Goal: Task Accomplishment & Management: Manage account settings

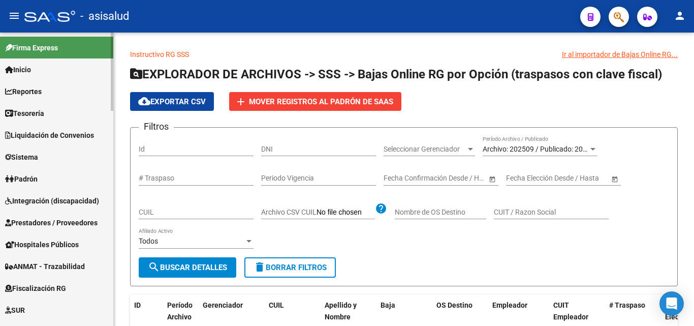
click at [26, 72] on span "Inicio" at bounding box center [18, 69] width 26 height 11
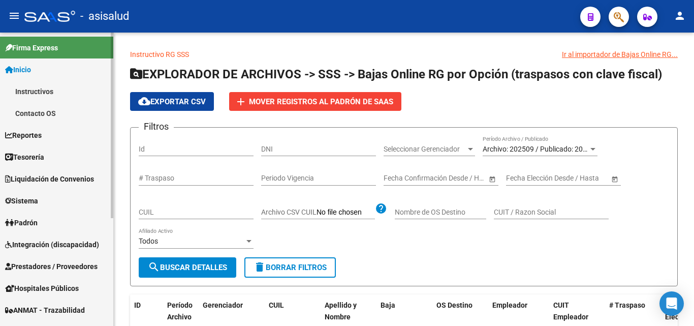
click at [30, 67] on span "Inicio" at bounding box center [18, 69] width 26 height 11
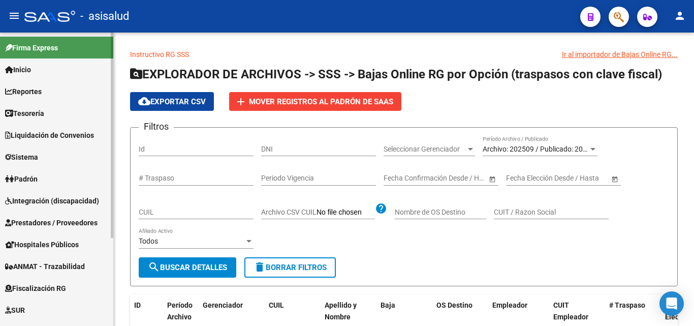
click at [48, 154] on link "Sistema" at bounding box center [56, 157] width 113 height 22
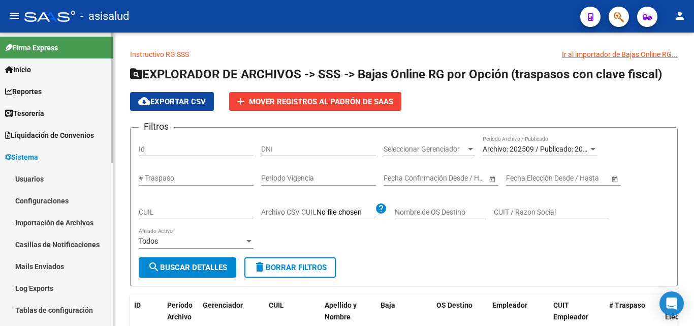
click at [39, 182] on link "Usuarios" at bounding box center [56, 179] width 113 height 22
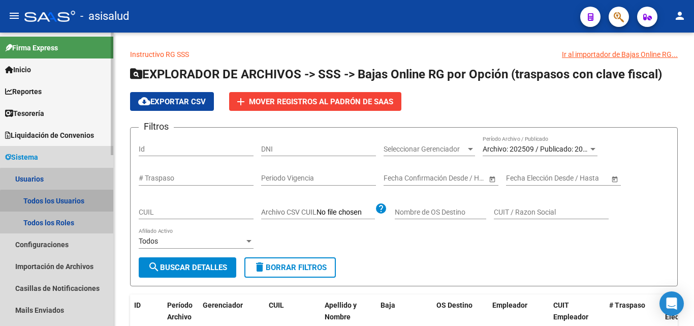
click at [65, 205] on link "Todos los Usuarios" at bounding box center [56, 201] width 113 height 22
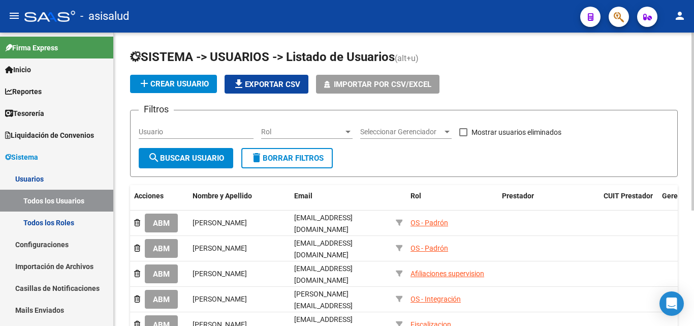
click at [177, 136] on input "Usuario" at bounding box center [196, 132] width 115 height 9
click at [181, 155] on span "search Buscar Usuario" at bounding box center [186, 157] width 76 height 9
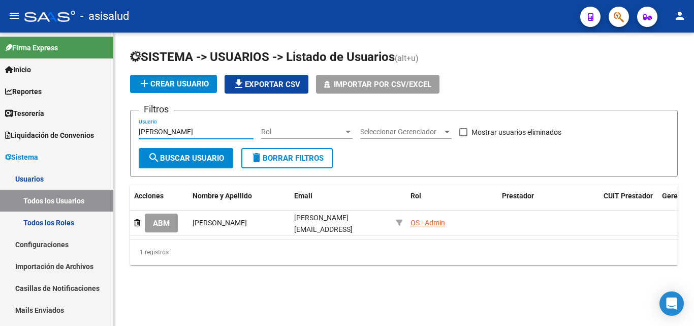
drag, startPoint x: 178, startPoint y: 131, endPoint x: 115, endPoint y: 130, distance: 62.5
click at [116, 130] on div "SISTEMA -> USUARIOS -> Listado de Usuarios (alt+u) add Crear Usuario file_downl…" at bounding box center [404, 165] width 580 height 265
type input "[PERSON_NAME]"
click at [188, 154] on span "search Buscar Usuario" at bounding box center [186, 157] width 76 height 9
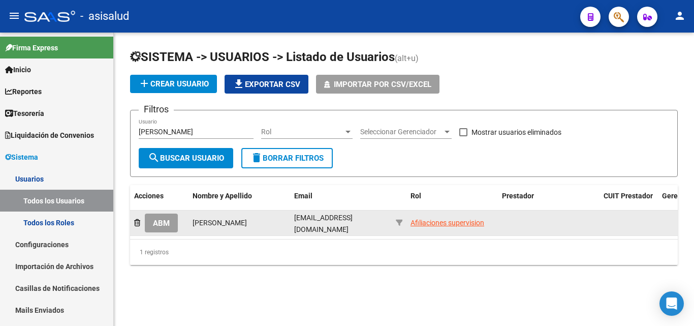
click at [163, 222] on span "ABM" at bounding box center [161, 223] width 17 height 9
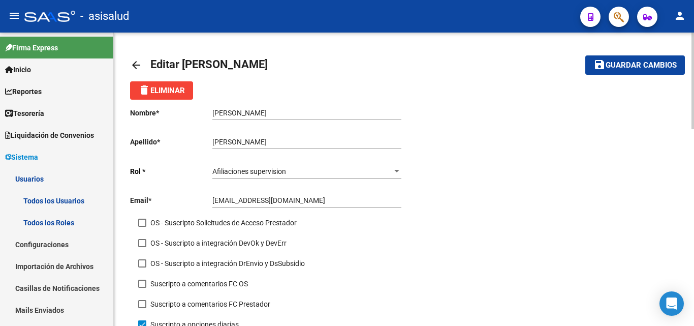
click at [396, 168] on div at bounding box center [396, 171] width 9 height 8
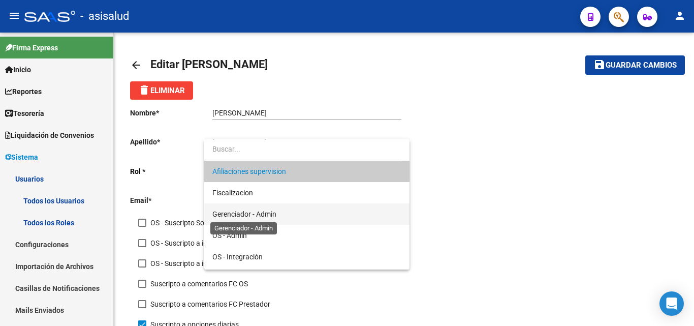
click at [233, 215] on span "Gerenciador - Admin" at bounding box center [244, 214] width 64 height 8
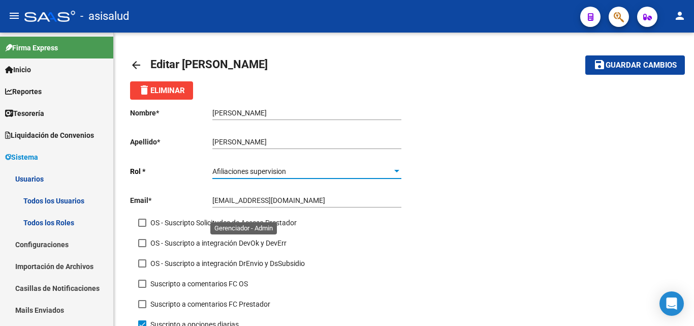
checkbox input "false"
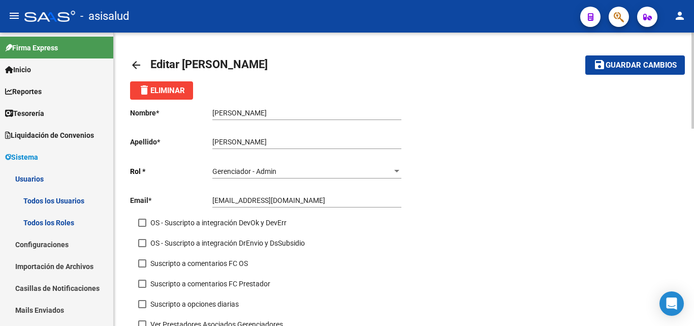
click at [138, 61] on mat-icon "arrow_back" at bounding box center [136, 65] width 12 height 12
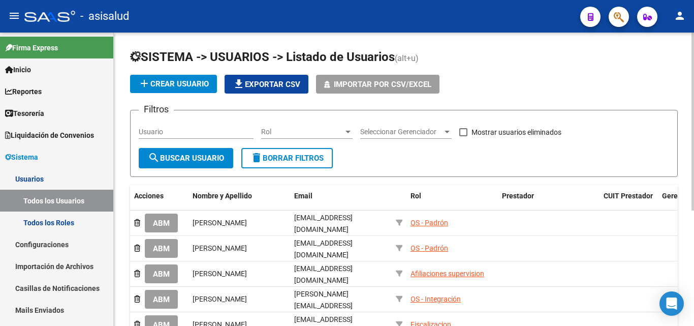
click at [156, 130] on input "Usuario" at bounding box center [196, 132] width 115 height 9
click at [194, 162] on span "search Buscar Usuario" at bounding box center [186, 157] width 76 height 9
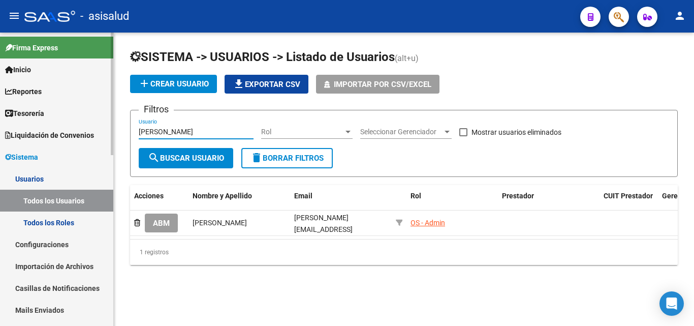
drag, startPoint x: 184, startPoint y: 135, endPoint x: 109, endPoint y: 135, distance: 75.7
click at [109, 135] on mat-sidenav-container "Firma Express Inicio Instructivos Contacto OS Reportes Tablero de Control Ingre…" at bounding box center [347, 179] width 694 height 293
type input "a"
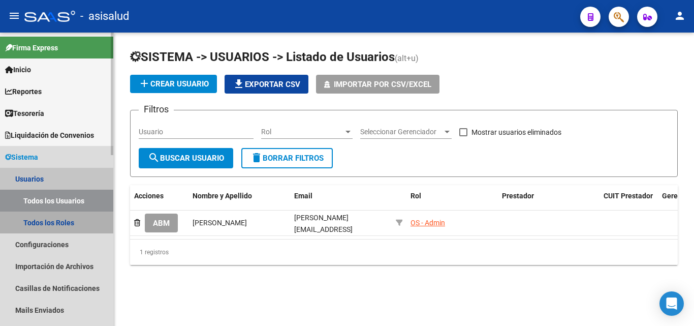
drag, startPoint x: 27, startPoint y: 224, endPoint x: 117, endPoint y: 205, distance: 92.5
click at [27, 224] on link "Todos los Roles" at bounding box center [56, 222] width 113 height 22
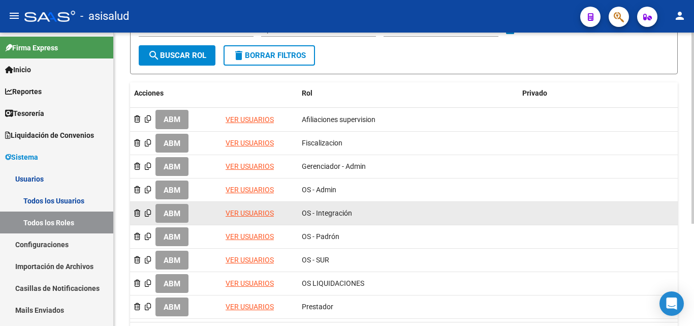
scroll to position [152, 0]
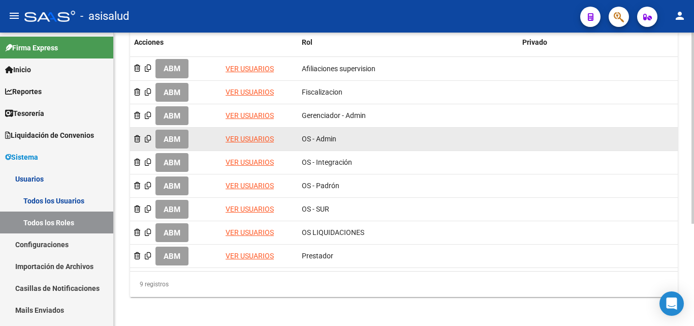
click at [263, 137] on link "VER USUARIOS" at bounding box center [250, 139] width 48 height 8
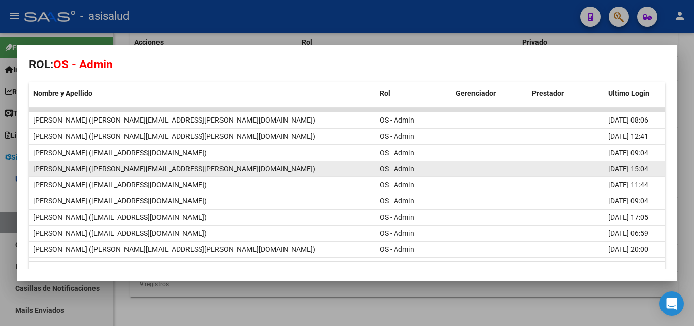
scroll to position [0, 0]
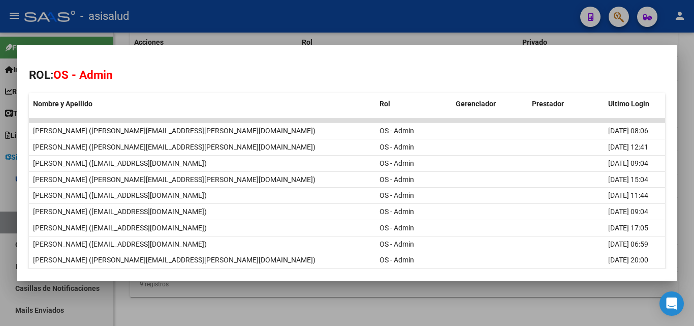
click at [276, 36] on div at bounding box center [347, 163] width 694 height 326
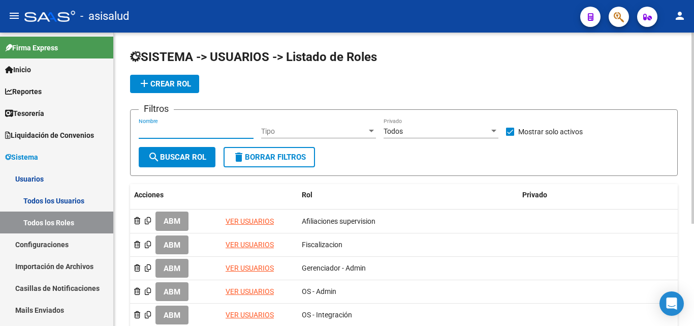
click at [207, 131] on input "Nombre" at bounding box center [196, 131] width 115 height 9
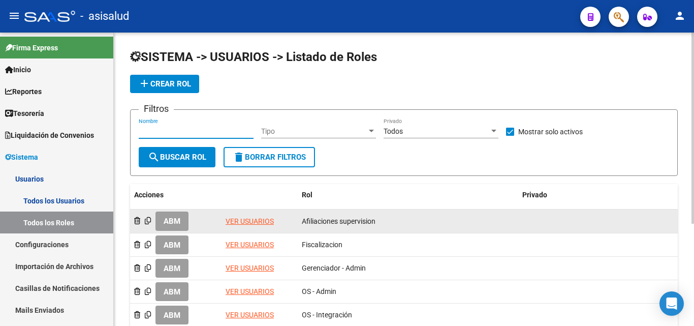
scroll to position [51, 0]
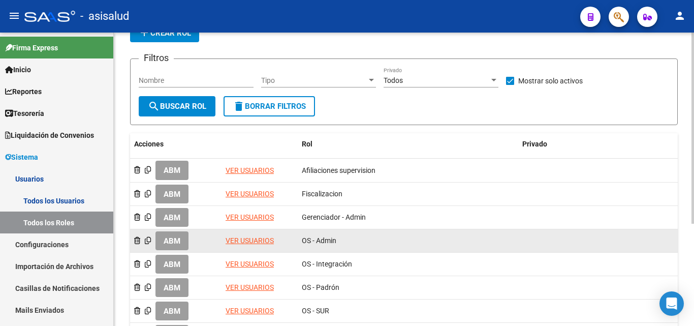
click at [241, 241] on link "VER USUARIOS" at bounding box center [250, 240] width 48 height 8
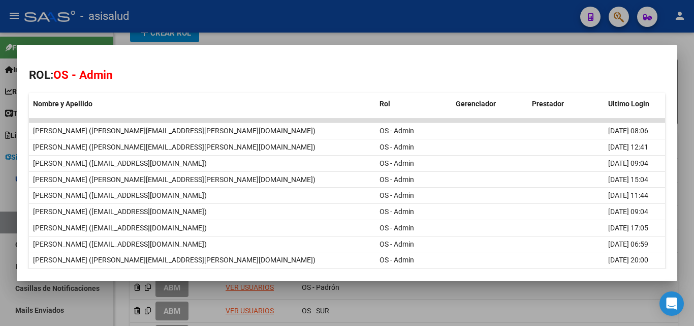
click at [316, 30] on div at bounding box center [347, 163] width 694 height 326
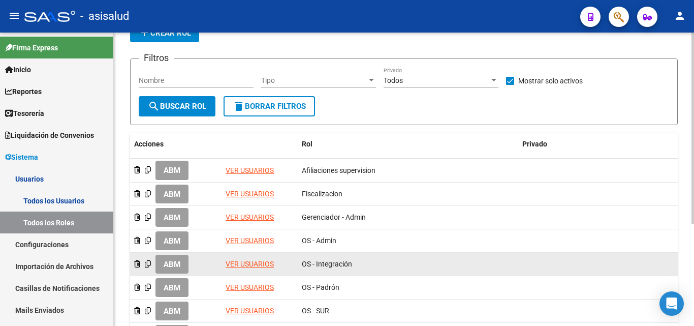
scroll to position [0, 0]
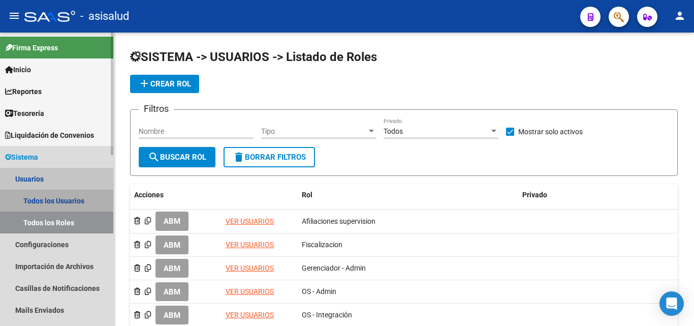
click at [56, 200] on link "Todos los Usuarios" at bounding box center [56, 201] width 113 height 22
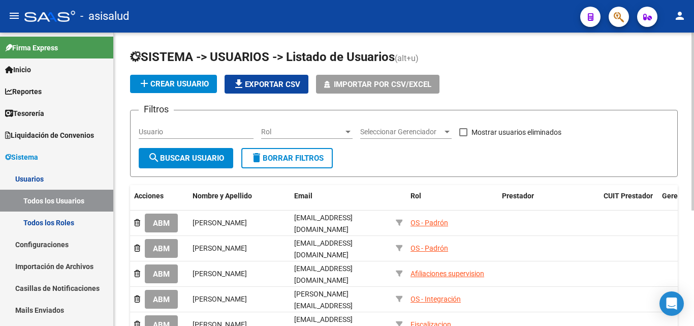
click at [194, 129] on input "Usuario" at bounding box center [196, 132] width 115 height 9
type input "[PERSON_NAME]"
click at [190, 152] on button "search Buscar Usuario" at bounding box center [186, 158] width 95 height 20
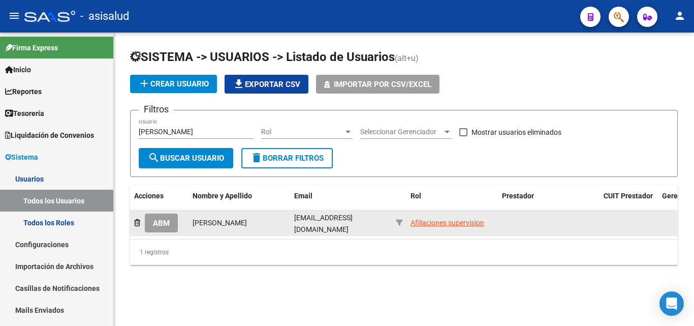
click at [171, 225] on button "ABM" at bounding box center [161, 222] width 33 height 19
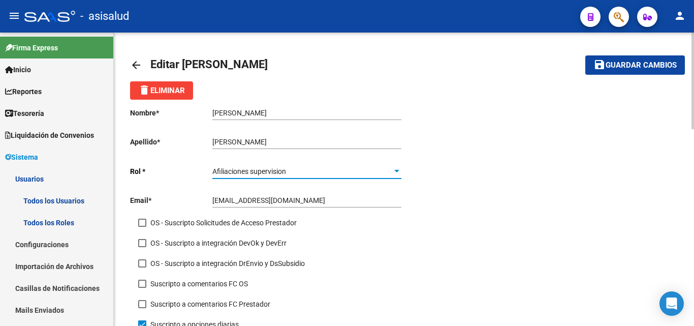
click at [394, 172] on div at bounding box center [396, 171] width 5 height 3
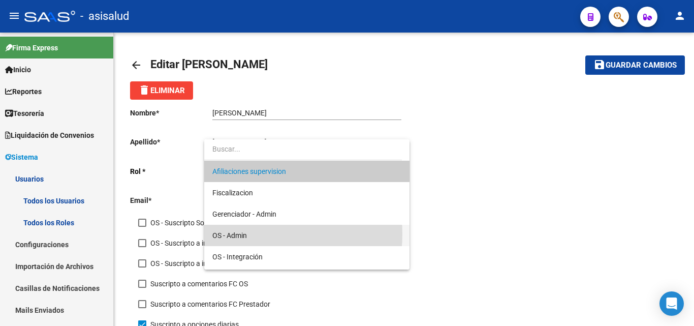
click at [256, 234] on span "OS - Admin" at bounding box center [306, 235] width 189 height 21
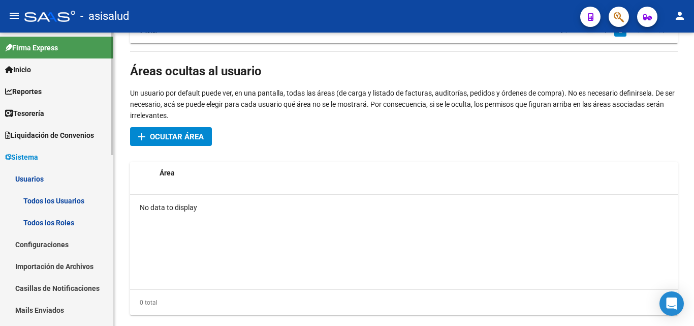
scroll to position [599, 0]
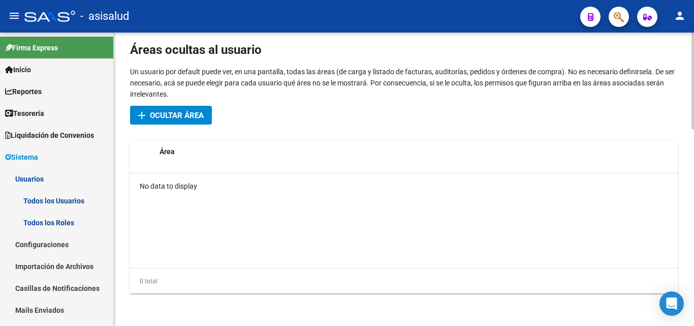
click at [170, 112] on span "Ocultar área" at bounding box center [177, 115] width 54 height 9
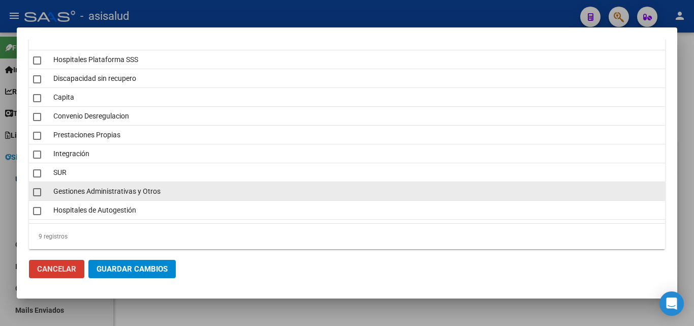
scroll to position [56, 0]
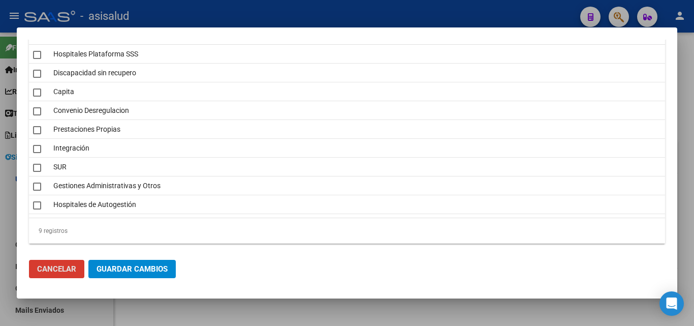
drag, startPoint x: 67, startPoint y: 266, endPoint x: 118, endPoint y: 231, distance: 62.6
click at [70, 265] on span "Cancelar" at bounding box center [56, 268] width 39 height 9
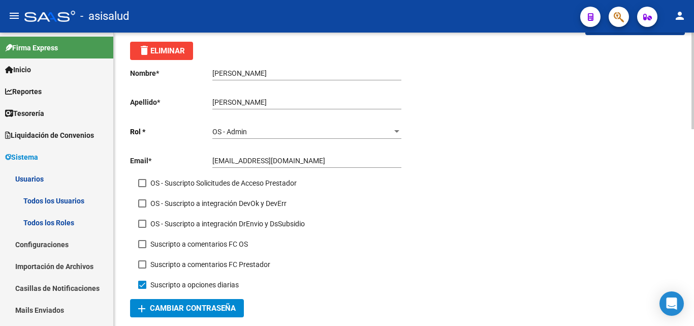
scroll to position [0, 0]
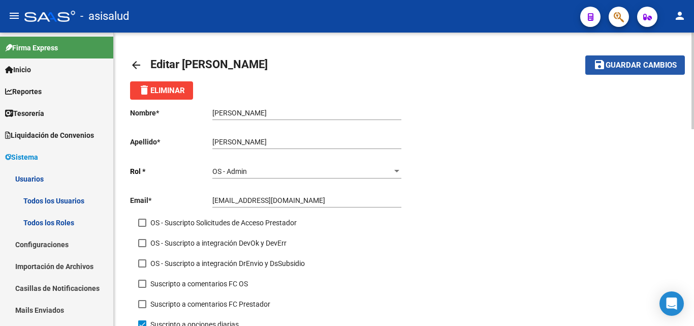
click at [649, 69] on span "Guardar cambios" at bounding box center [641, 65] width 71 height 9
click at [134, 66] on mat-icon "arrow_back" at bounding box center [136, 65] width 12 height 12
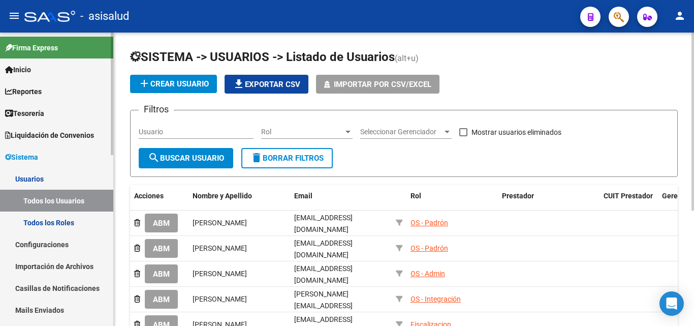
click at [58, 222] on link "Todos los Roles" at bounding box center [56, 222] width 113 height 22
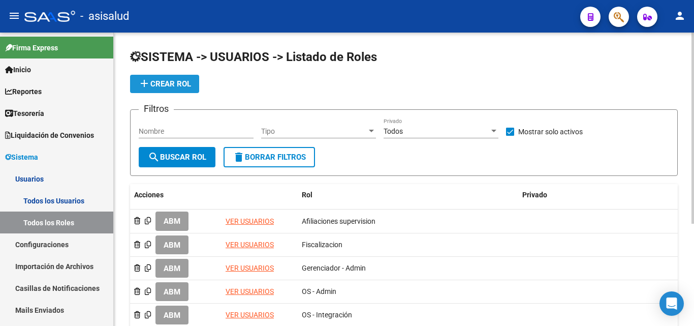
click at [177, 83] on span "add Crear Rol" at bounding box center [164, 83] width 53 height 9
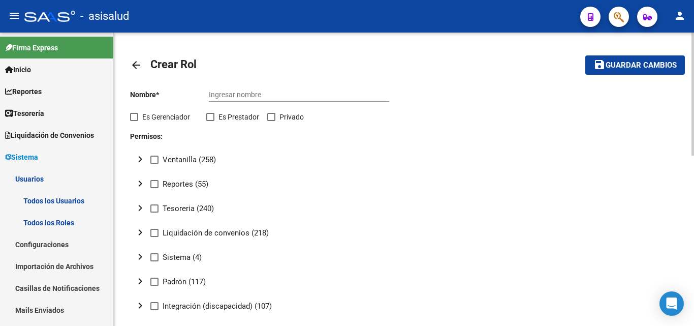
click at [136, 61] on mat-icon "arrow_back" at bounding box center [136, 65] width 12 height 12
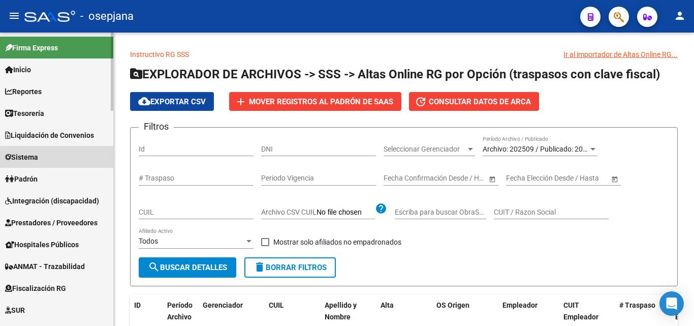
click at [35, 155] on span "Sistema" at bounding box center [21, 156] width 33 height 11
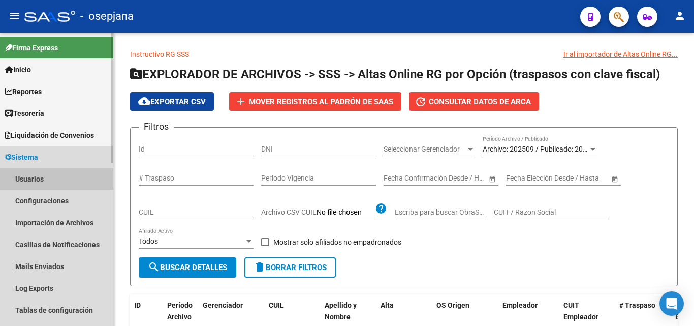
click at [35, 184] on link "Usuarios" at bounding box center [56, 179] width 113 height 22
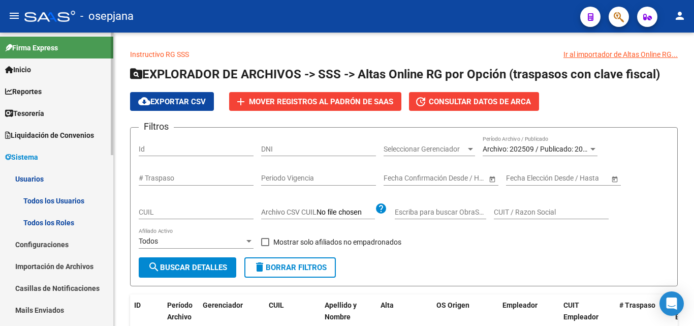
drag, startPoint x: 67, startPoint y: 200, endPoint x: 78, endPoint y: 197, distance: 12.1
click at [67, 199] on link "Todos los Usuarios" at bounding box center [56, 201] width 113 height 22
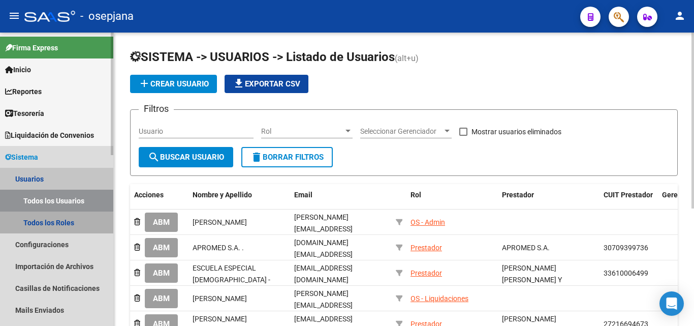
click at [32, 224] on link "Todos los Roles" at bounding box center [56, 222] width 113 height 22
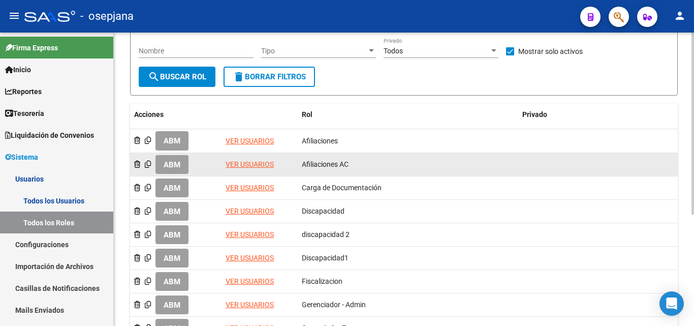
scroll to position [102, 0]
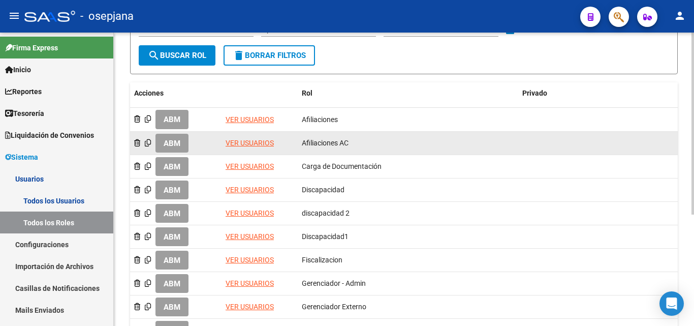
click at [244, 145] on link "VER USUARIOS" at bounding box center [250, 143] width 48 height 8
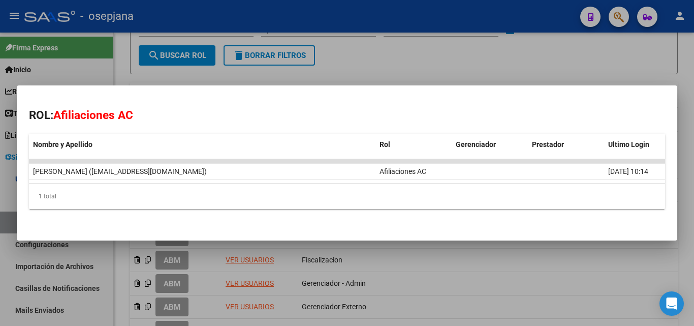
click at [362, 68] on div at bounding box center [347, 163] width 694 height 326
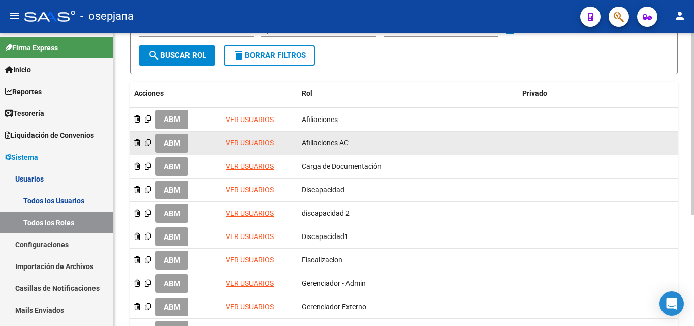
click at [256, 140] on link "VER USUARIOS" at bounding box center [250, 143] width 48 height 8
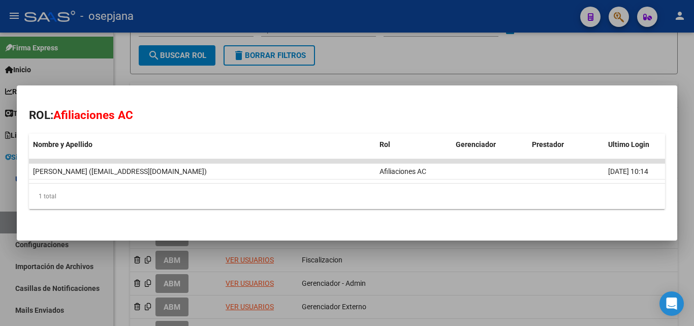
click at [416, 61] on div at bounding box center [347, 163] width 694 height 326
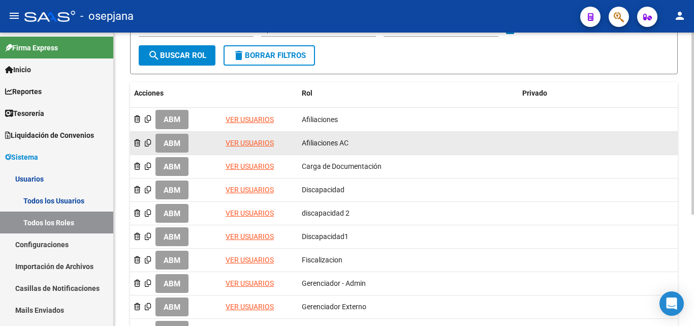
click at [177, 139] on span "ABM" at bounding box center [172, 143] width 17 height 9
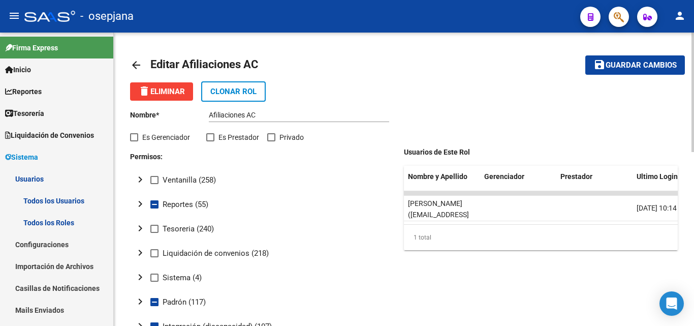
scroll to position [51, 0]
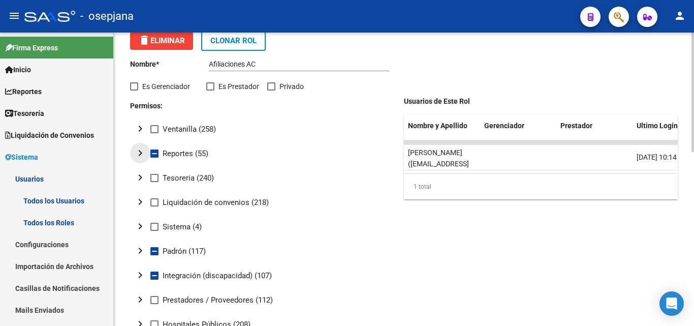
click at [139, 152] on mat-icon "chevron_right" at bounding box center [140, 153] width 12 height 12
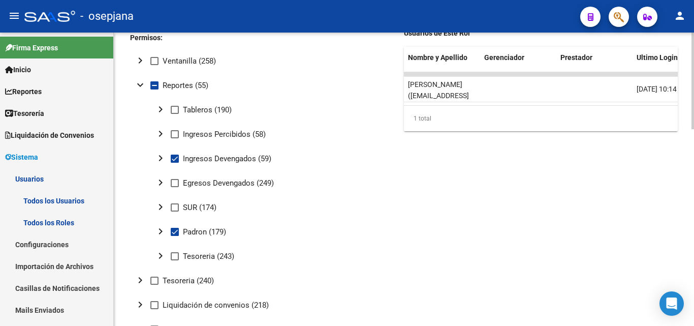
scroll to position [102, 0]
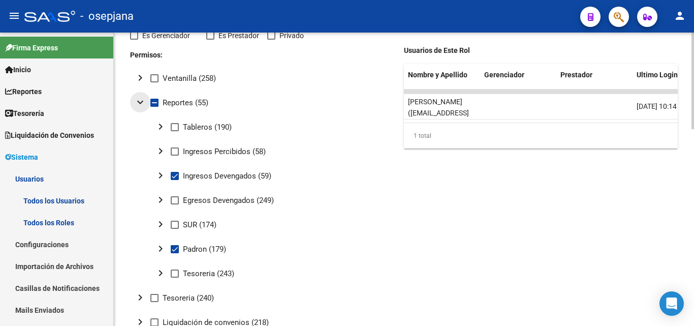
click at [139, 104] on mat-icon "expand_more" at bounding box center [140, 102] width 12 height 12
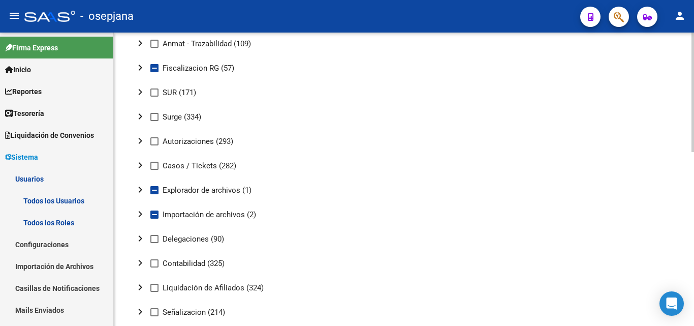
scroll to position [407, 0]
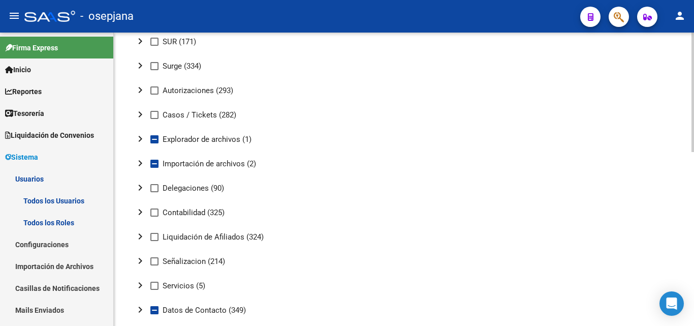
click at [155, 188] on span at bounding box center [154, 188] width 8 height 8
click at [154, 192] on input "Delegaciones (90)" at bounding box center [154, 192] width 1 height 1
checkbox input "true"
click at [139, 189] on mat-icon "chevron_right" at bounding box center [140, 187] width 12 height 12
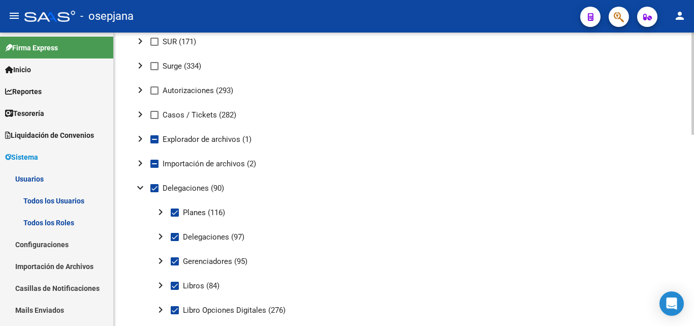
scroll to position [457, 0]
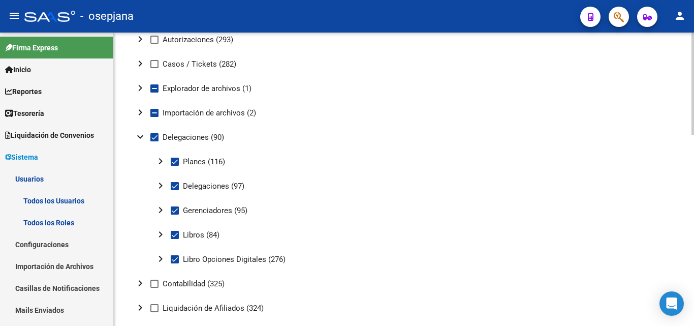
click at [175, 164] on span at bounding box center [175, 162] width 8 height 8
click at [175, 166] on input "Planes (116)" at bounding box center [174, 166] width 1 height 1
checkbox input "false"
click at [176, 188] on span at bounding box center [175, 186] width 8 height 8
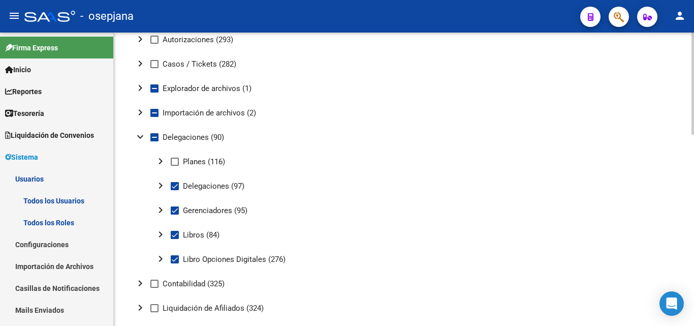
click at [175, 190] on input "Delegaciones (97)" at bounding box center [174, 190] width 1 height 1
checkbox input "false"
click at [176, 237] on span at bounding box center [175, 235] width 8 height 8
click at [175, 239] on input "Libros (84)" at bounding box center [174, 239] width 1 height 1
checkbox input "false"
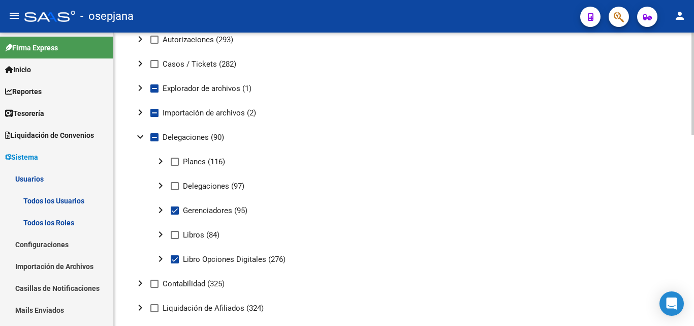
drag, startPoint x: 175, startPoint y: 261, endPoint x: 185, endPoint y: 256, distance: 11.1
click at [175, 260] on span at bounding box center [175, 259] width 8 height 8
click at [175, 263] on input "Libro Opciones Digitales (276)" at bounding box center [174, 263] width 1 height 1
checkbox input "false"
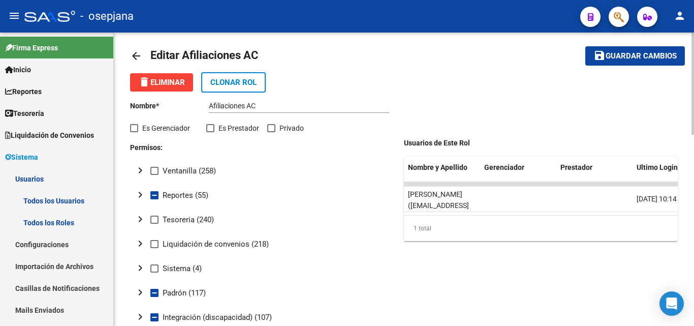
scroll to position [0, 0]
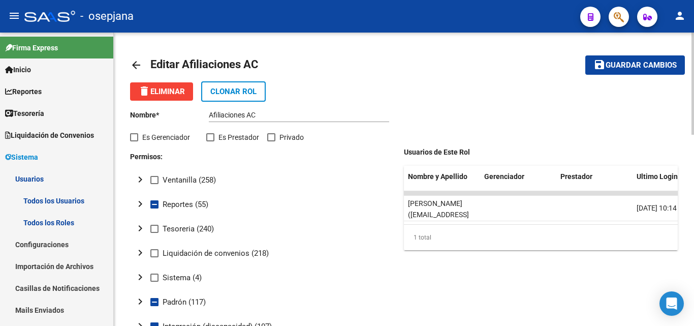
click at [650, 67] on span "Guardar cambios" at bounding box center [641, 65] width 71 height 9
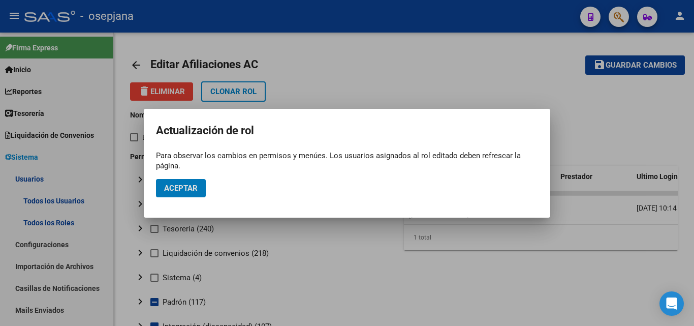
click at [180, 192] on span "Aceptar" at bounding box center [181, 187] width 34 height 9
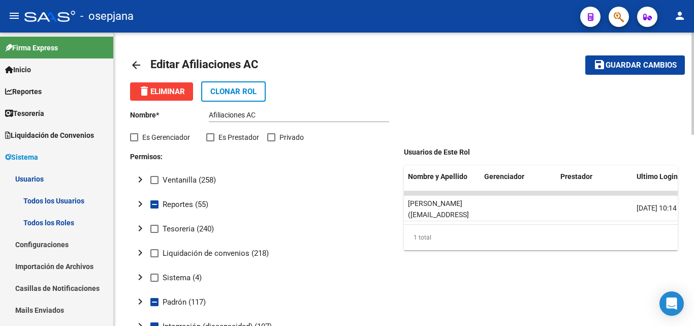
click at [250, 87] on span "Clonar Rol" at bounding box center [233, 91] width 46 height 9
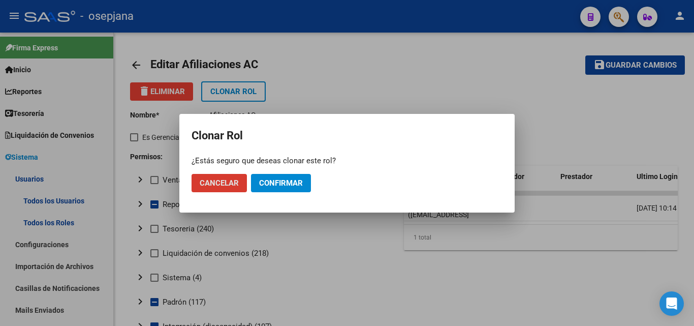
drag, startPoint x: 208, startPoint y: 180, endPoint x: 258, endPoint y: 201, distance: 54.2
click at [256, 202] on mat-dialog-container "Clonar Rol ¿Estás seguro que deseas clonar este rol? Cancelar Confirmar" at bounding box center [346, 163] width 335 height 99
click at [277, 185] on span "Confirmar" at bounding box center [281, 182] width 44 height 9
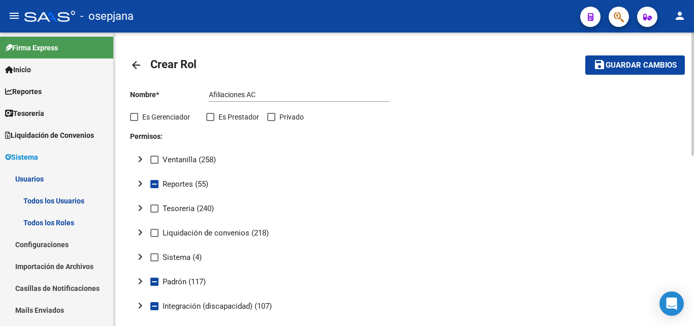
click at [136, 63] on mat-icon "arrow_back" at bounding box center [136, 65] width 12 height 12
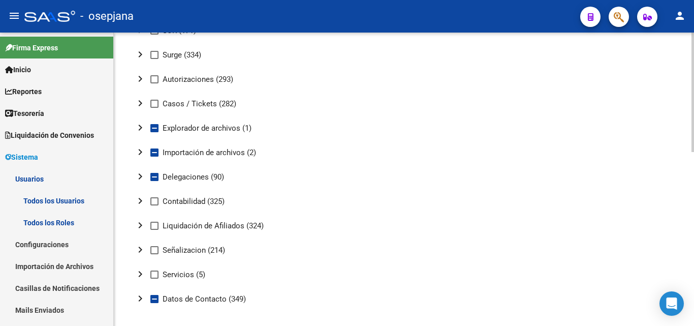
scroll to position [427, 0]
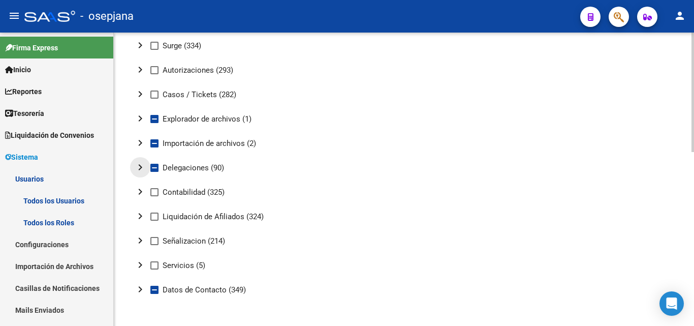
click at [142, 169] on mat-icon "chevron_right" at bounding box center [140, 167] width 12 height 12
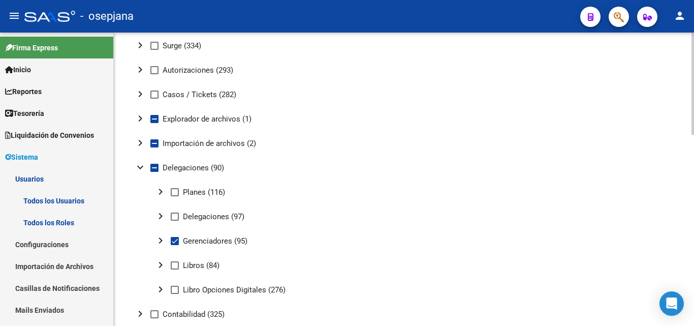
click at [140, 169] on mat-icon "expand_more" at bounding box center [140, 167] width 12 height 12
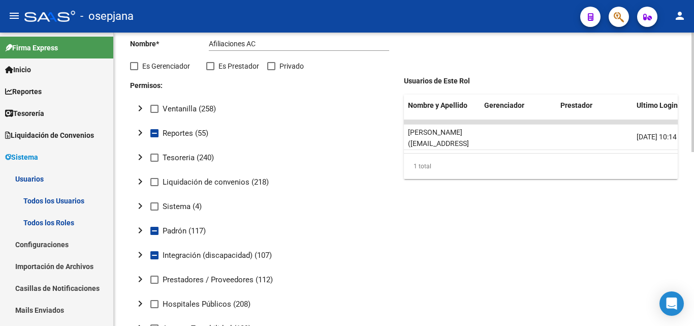
scroll to position [0, 0]
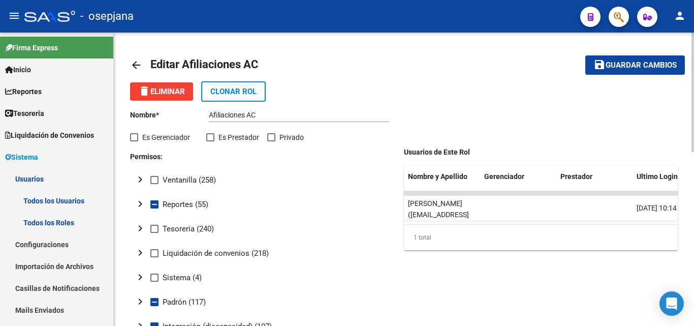
click at [646, 65] on span "Guardar cambios" at bounding box center [641, 65] width 71 height 9
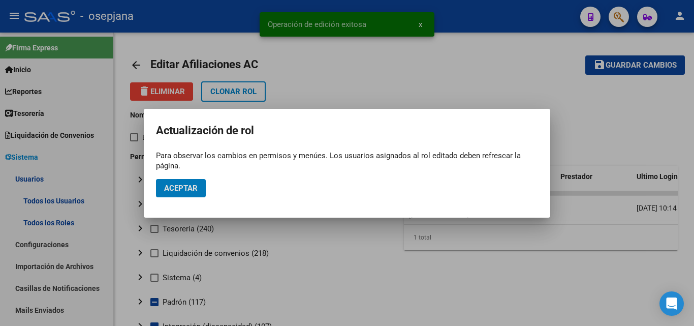
click at [180, 191] on span "Aceptar" at bounding box center [181, 187] width 34 height 9
